Goal: Check status: Check status

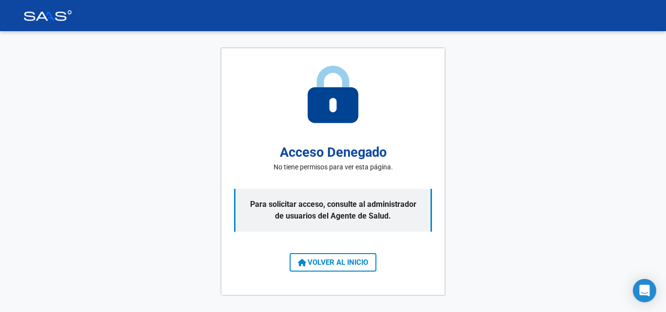
click at [333, 259] on span "VOLVER AL INICIO" at bounding box center [333, 262] width 70 height 9
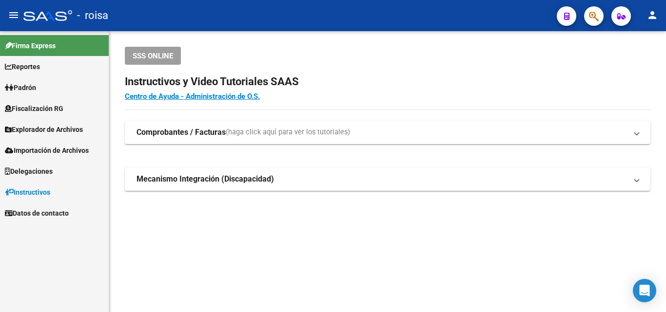
click at [597, 20] on icon "button" at bounding box center [594, 16] width 10 height 11
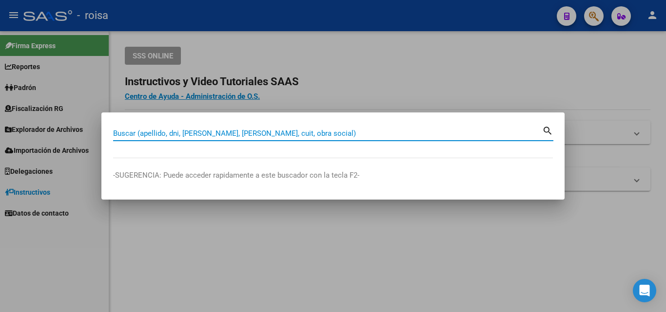
paste input "27451997543"
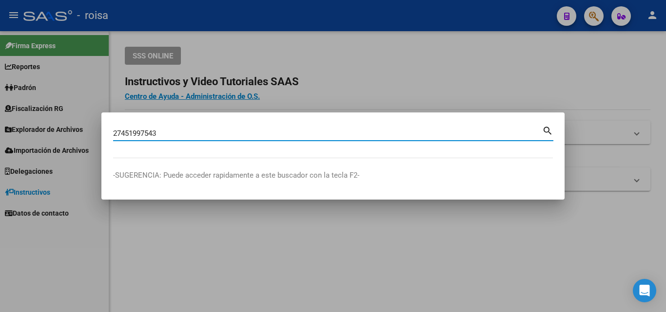
type input "27451997543"
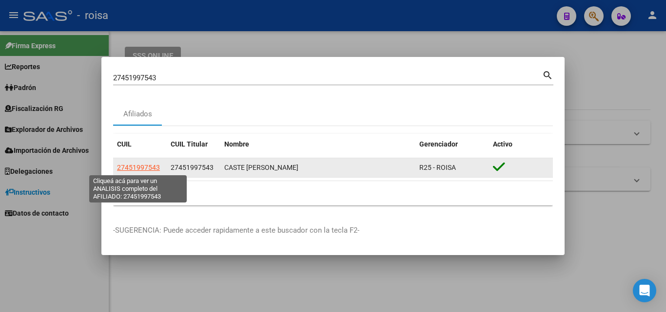
click at [143, 167] on span "27451997543" at bounding box center [138, 168] width 43 height 8
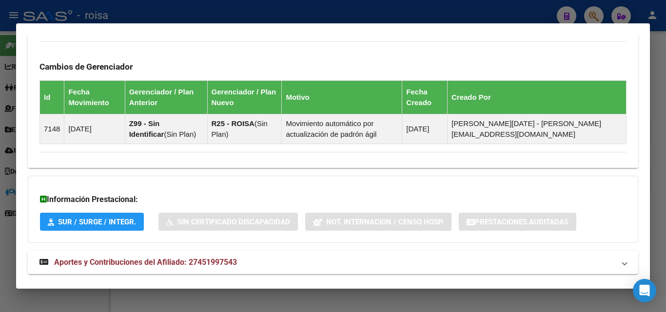
scroll to position [591, 0]
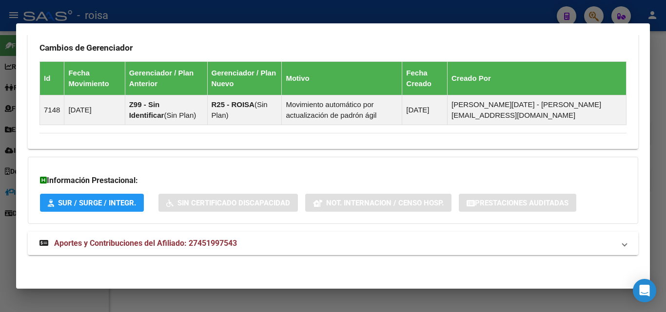
click at [194, 239] on span "Aportes y Contribuciones del Afiliado: 27451997543" at bounding box center [145, 243] width 183 height 9
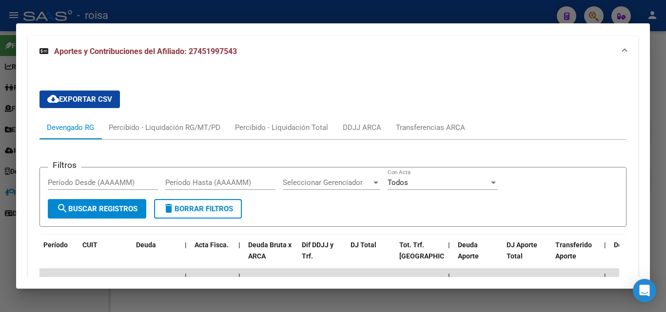
scroll to position [933, 0]
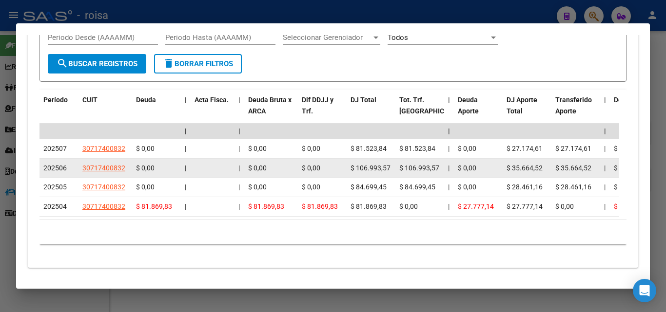
drag, startPoint x: 52, startPoint y: 169, endPoint x: 440, endPoint y: 168, distance: 388.0
